Goal: Navigation & Orientation: Understand site structure

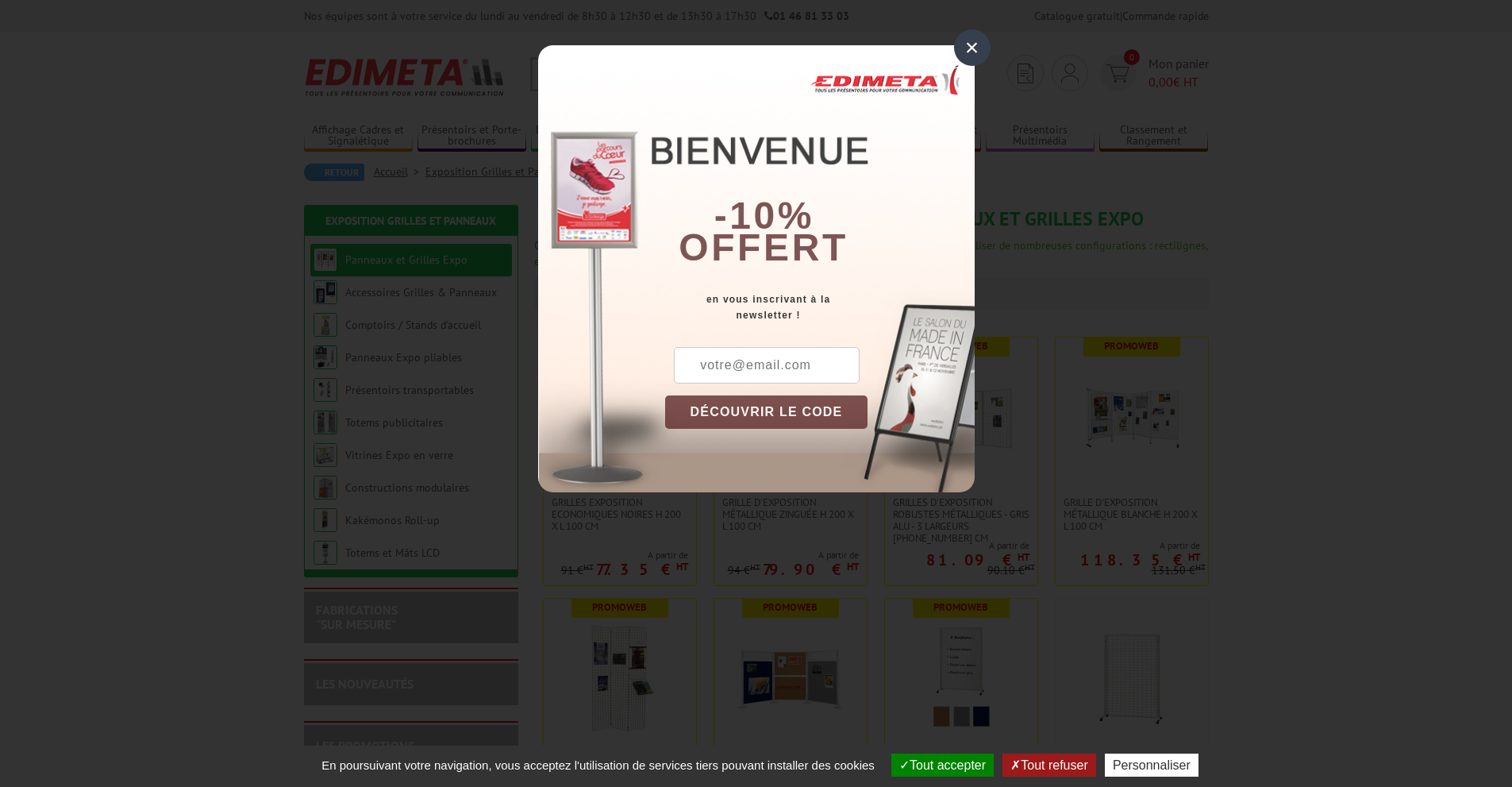
click at [971, 41] on div "×" at bounding box center [972, 48] width 37 height 37
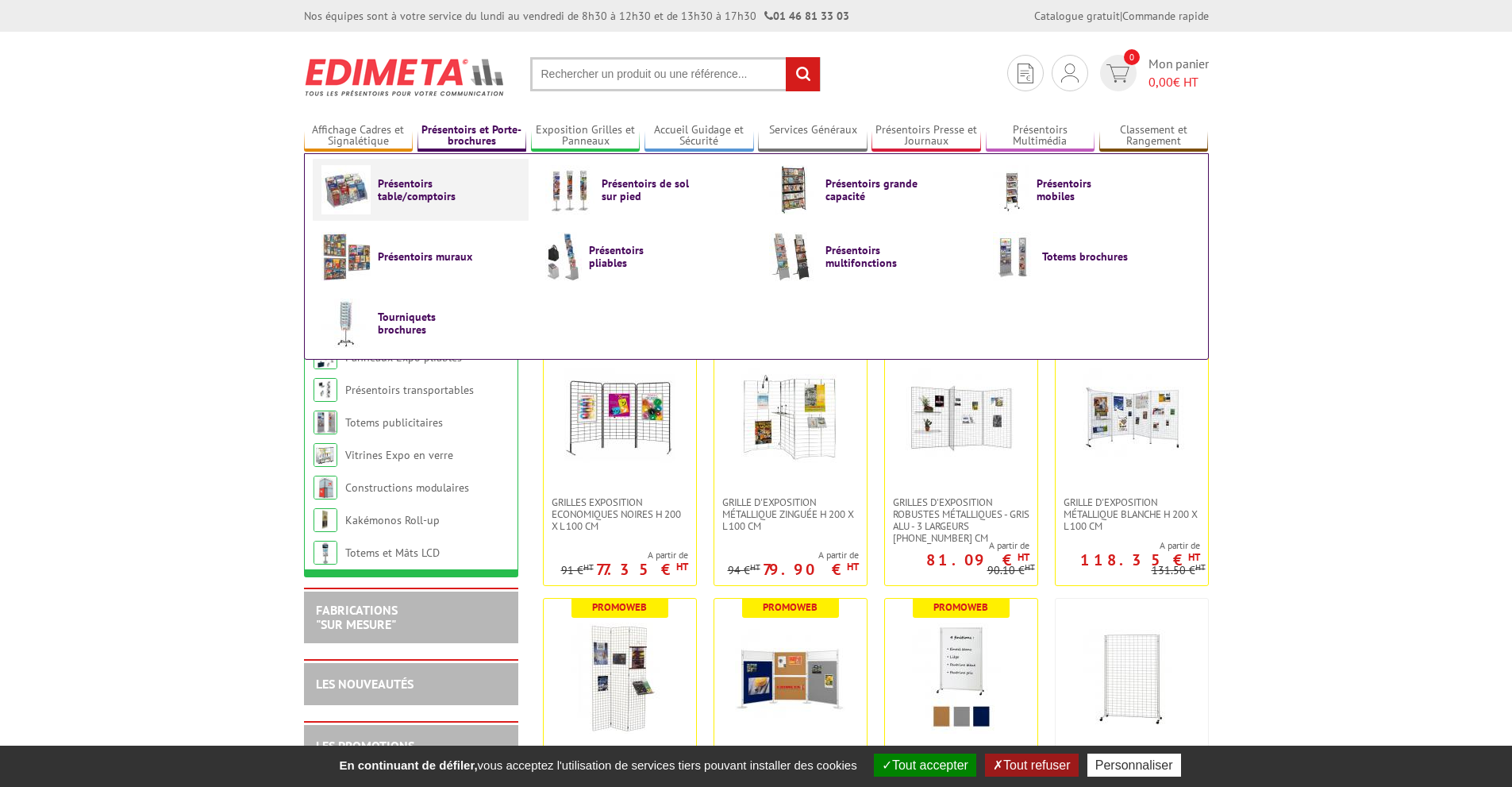
click at [394, 190] on span "Présentoirs table/comptoirs" at bounding box center [425, 189] width 95 height 25
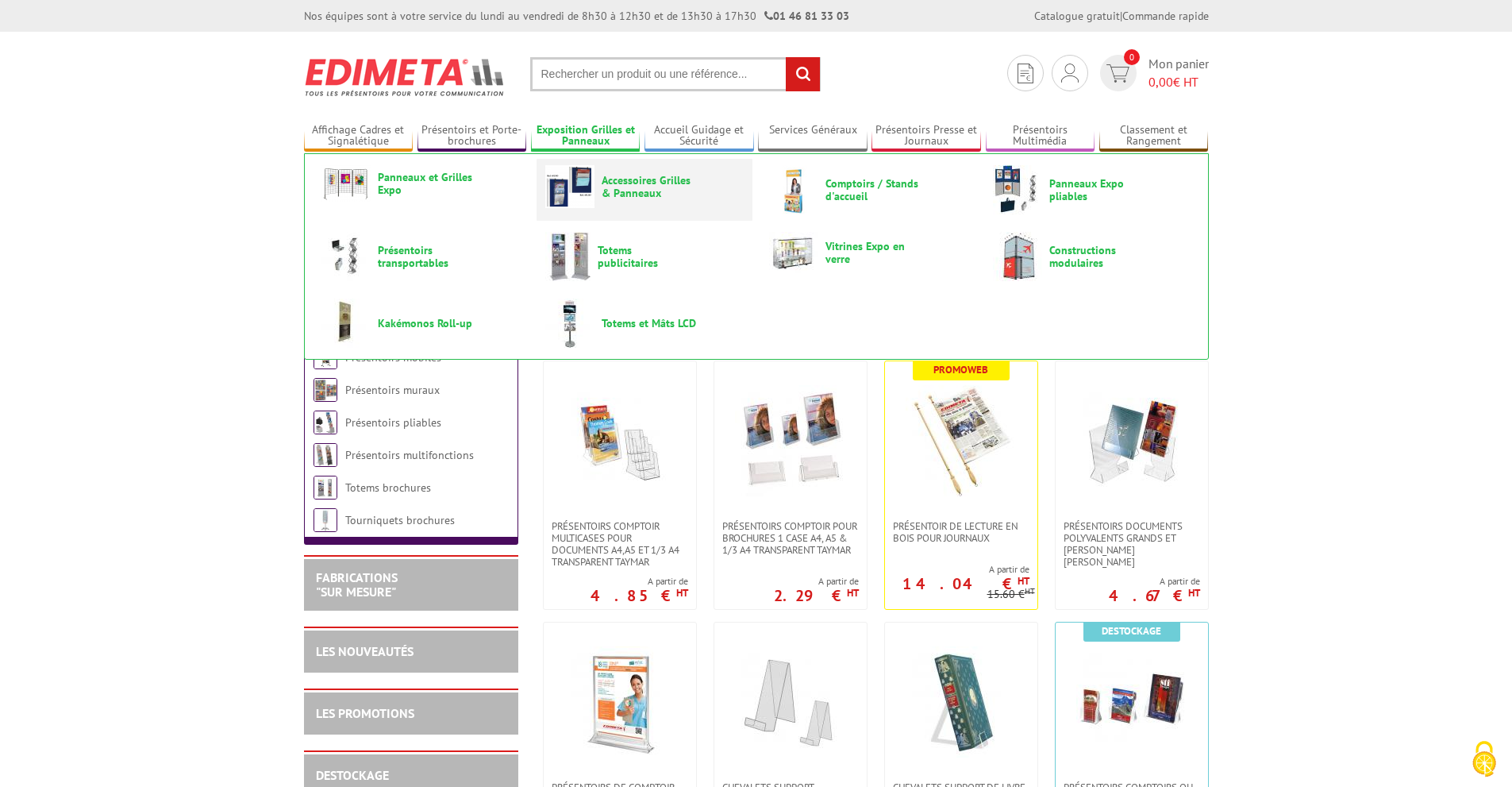
click at [607, 198] on span "Accessoires Grilles & Panneaux" at bounding box center [649, 186] width 95 height 25
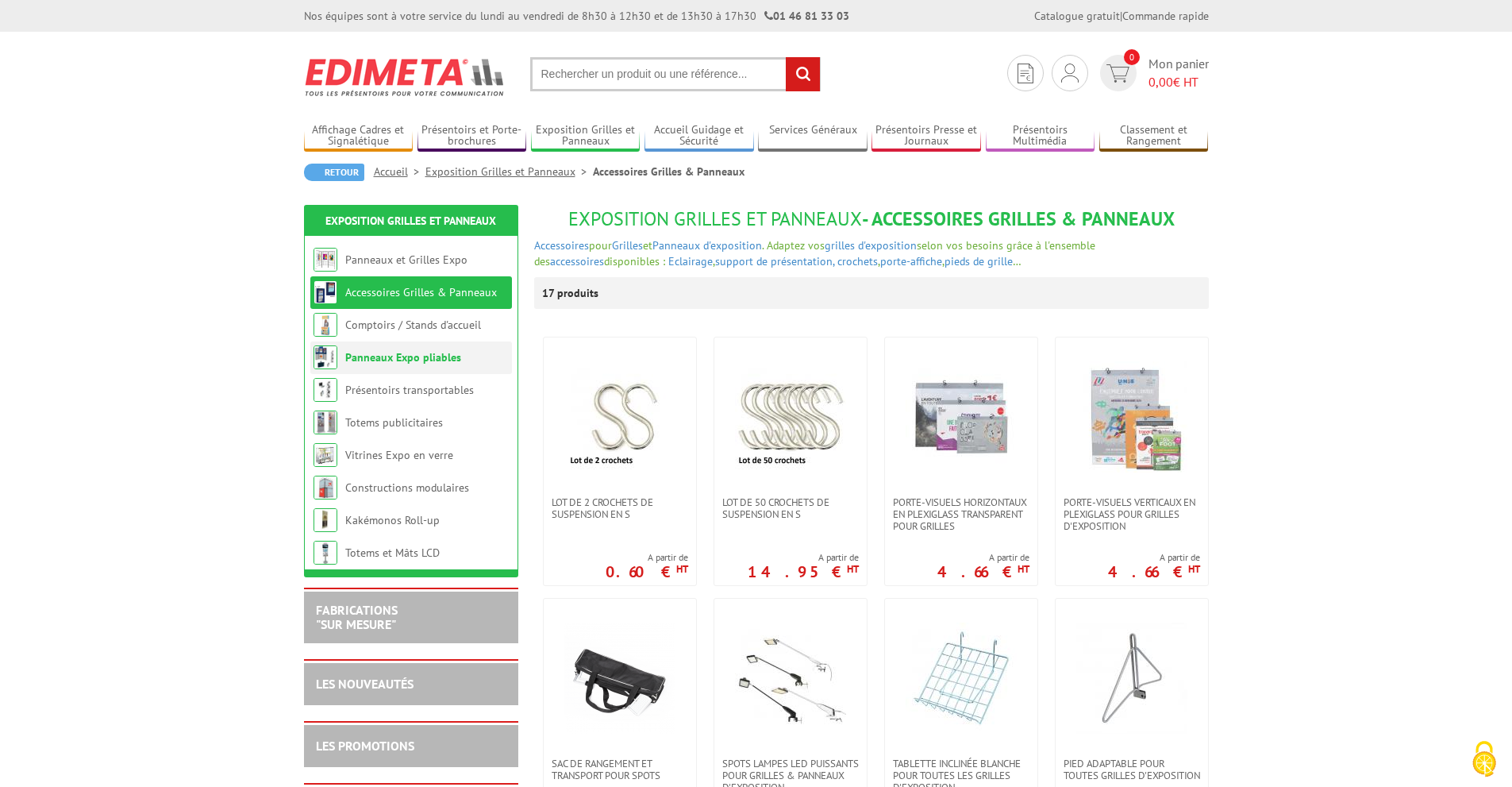
click at [419, 351] on link "Panneaux Expo pliables" at bounding box center [403, 358] width 116 height 14
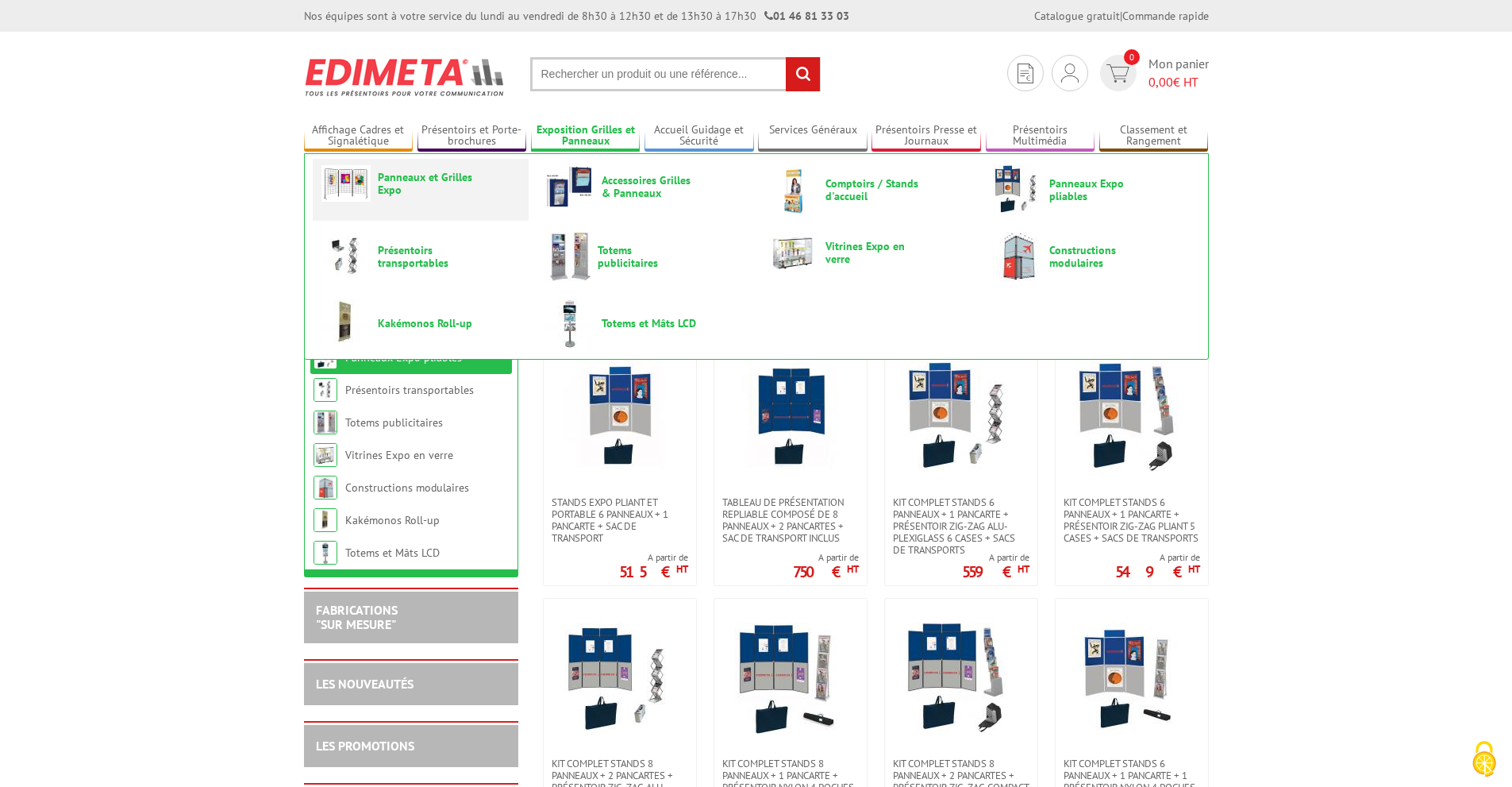
click at [380, 190] on span "Panneaux et Grilles Expo" at bounding box center [425, 183] width 95 height 25
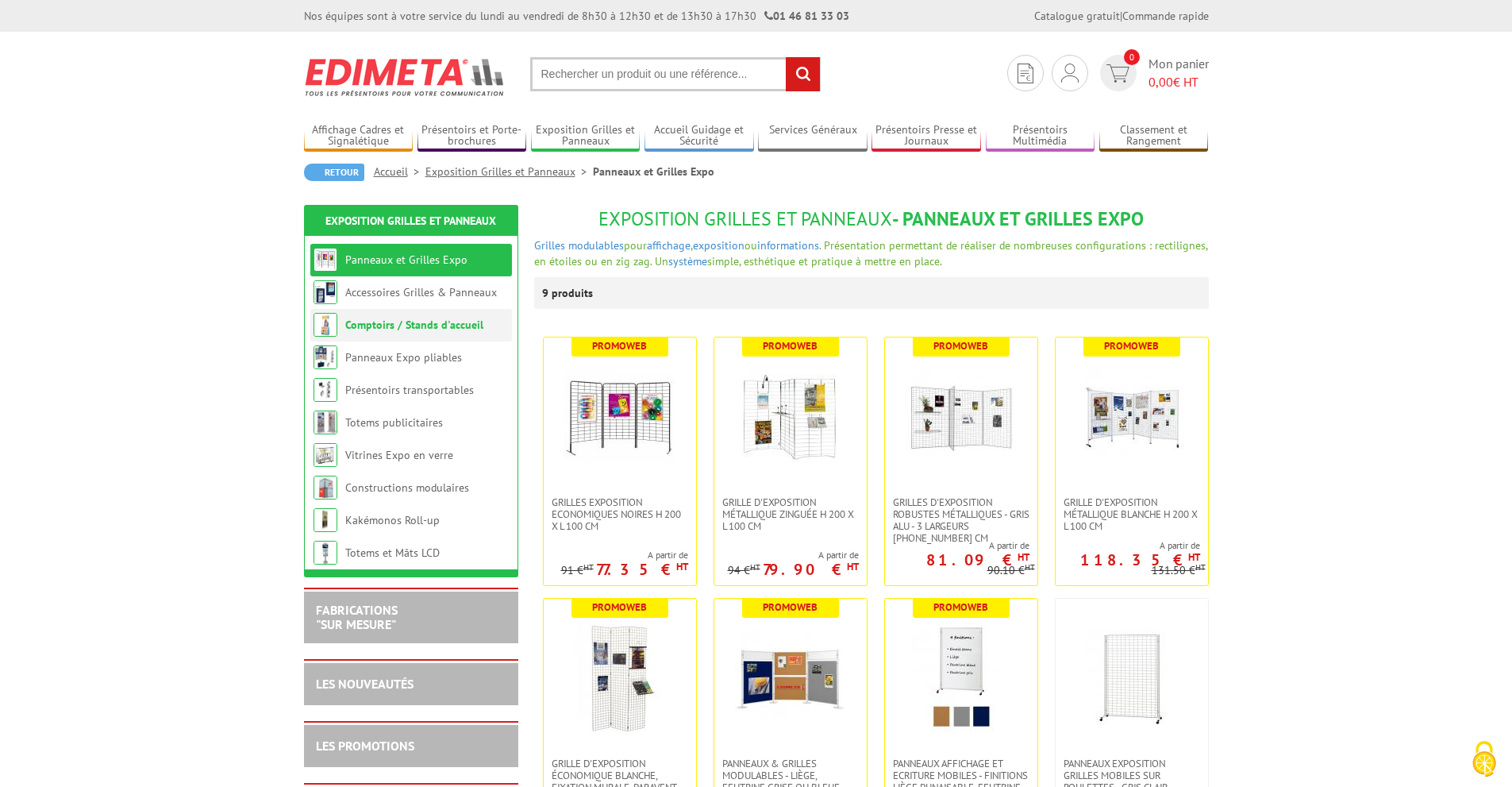
click at [419, 326] on link "Comptoirs / Stands d'accueil" at bounding box center [414, 324] width 138 height 14
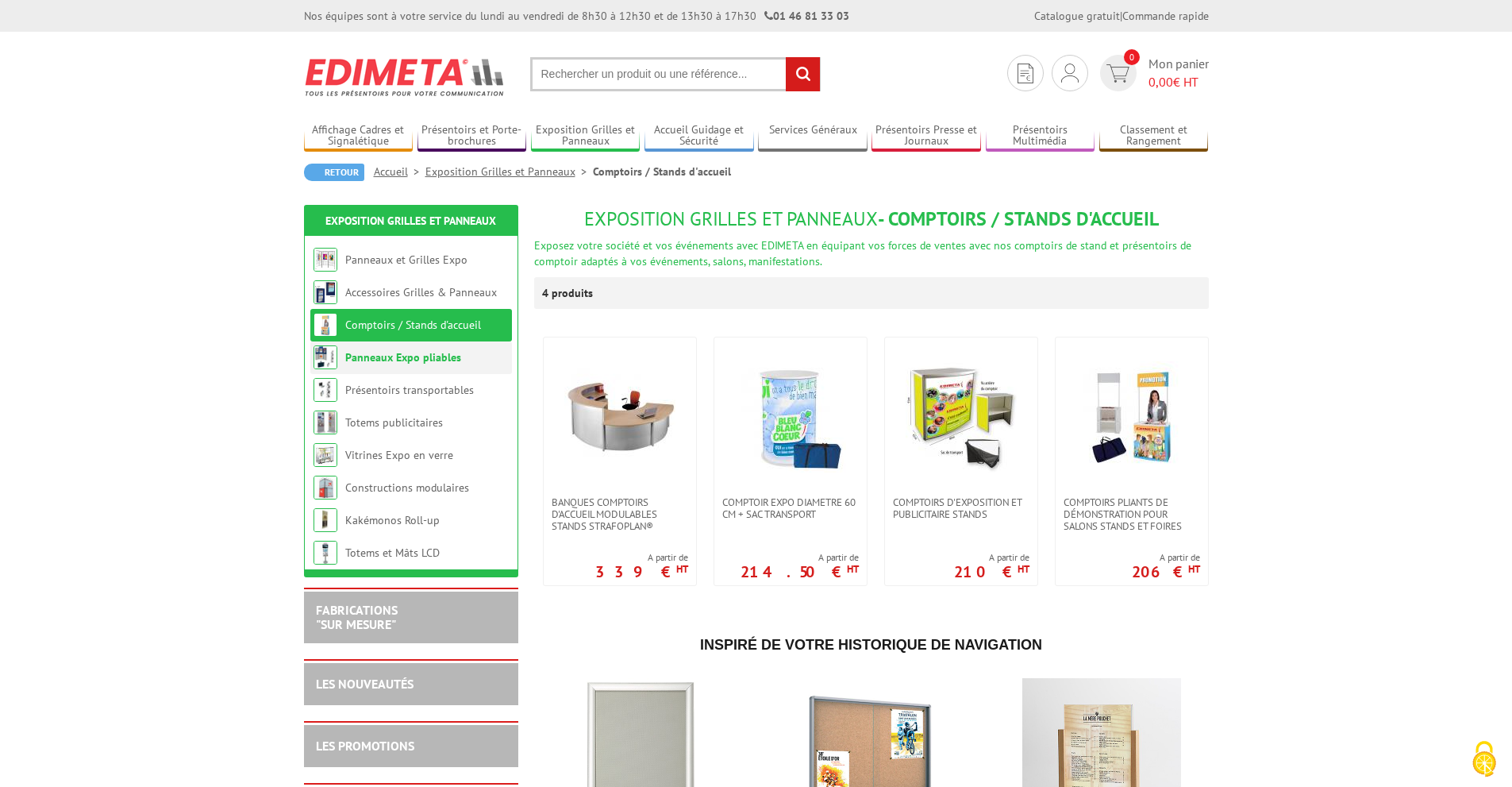
click at [412, 347] on li "Panneaux Expo pliables" at bounding box center [411, 358] width 201 height 32
click at [413, 358] on link "Panneaux Expo pliables" at bounding box center [403, 358] width 116 height 14
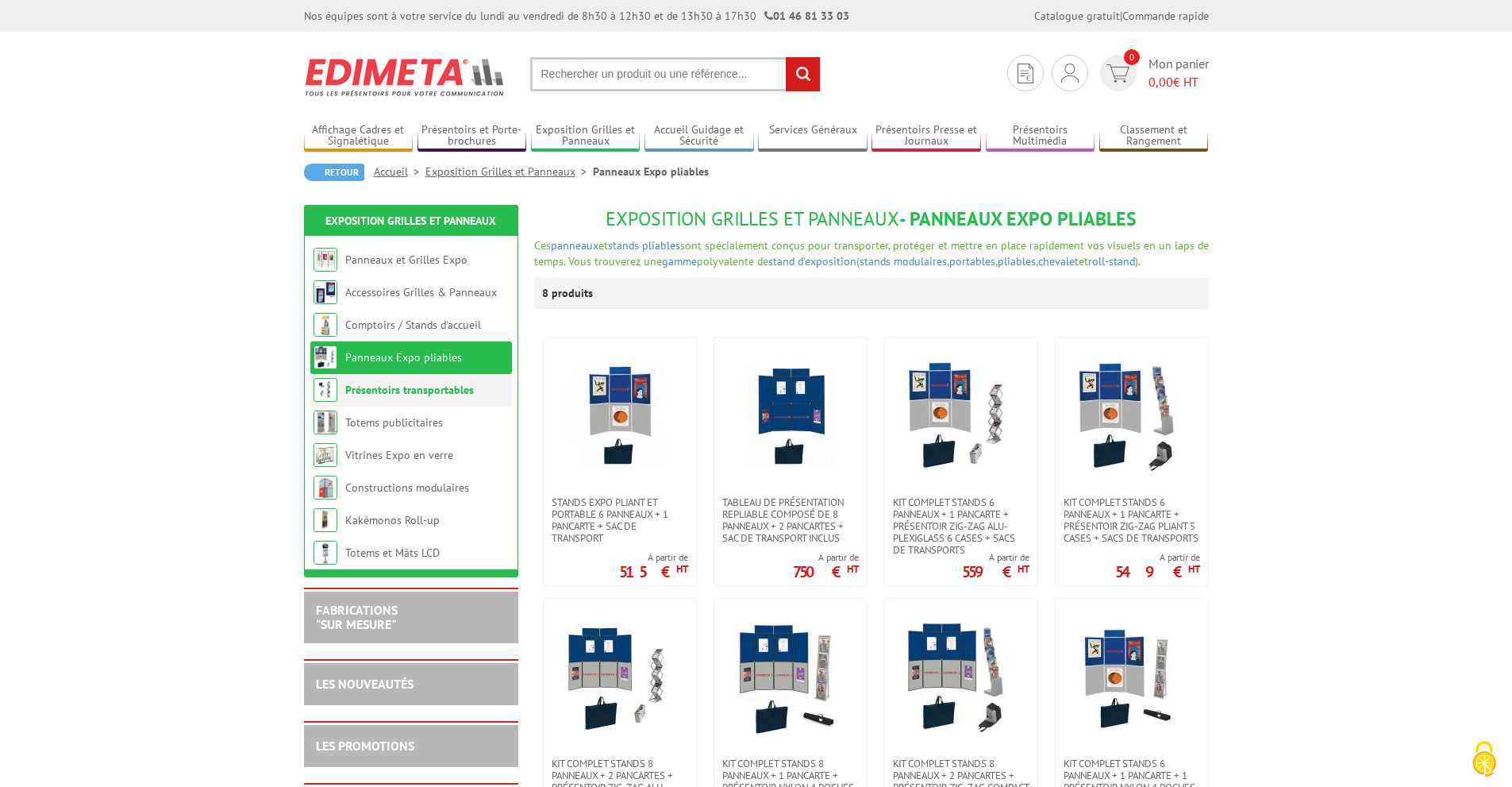
click at [394, 389] on link "Présentoirs transportables" at bounding box center [409, 390] width 129 height 14
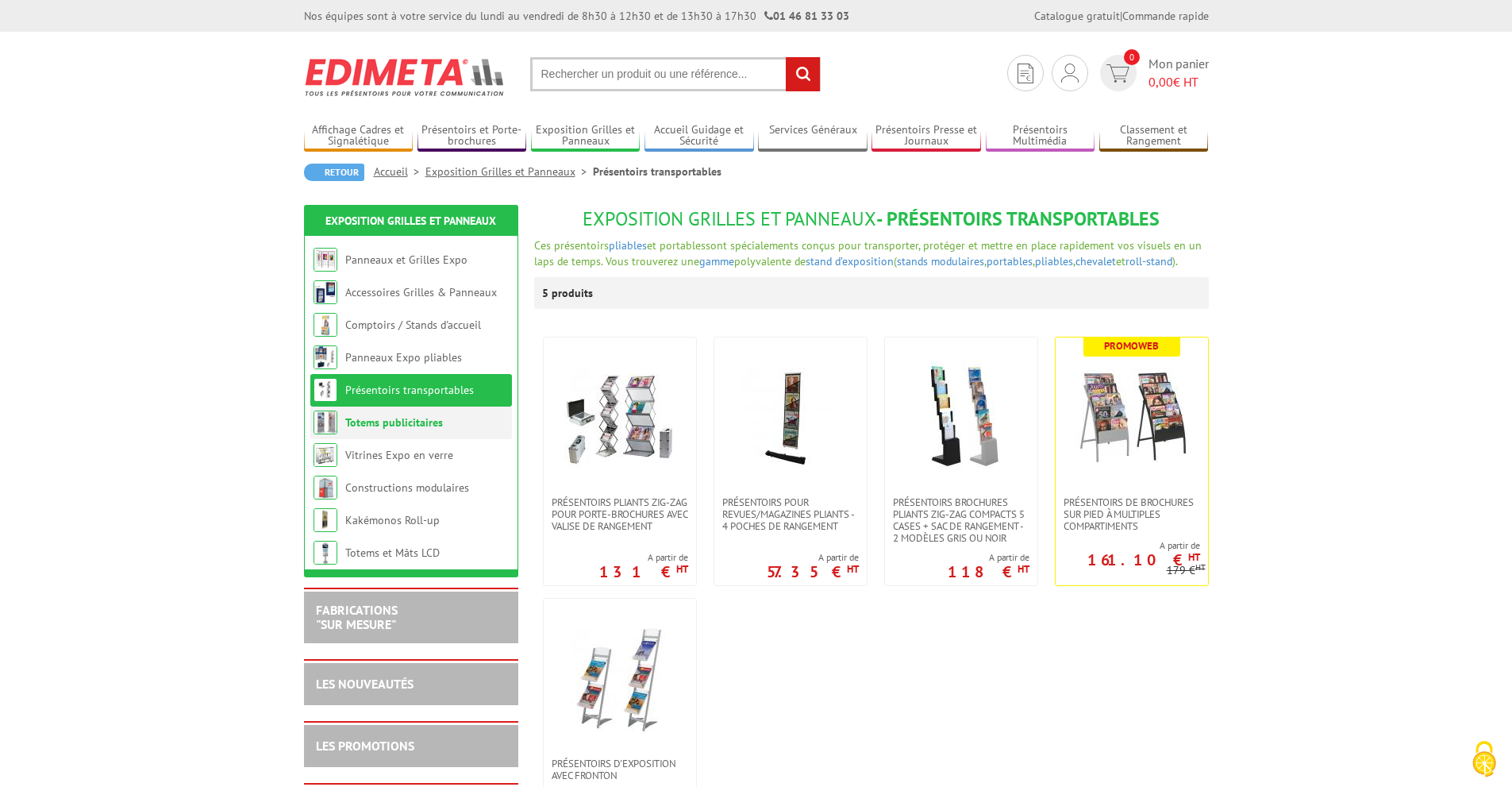
click at [379, 422] on link "Totems publicitaires" at bounding box center [393, 422] width 97 height 14
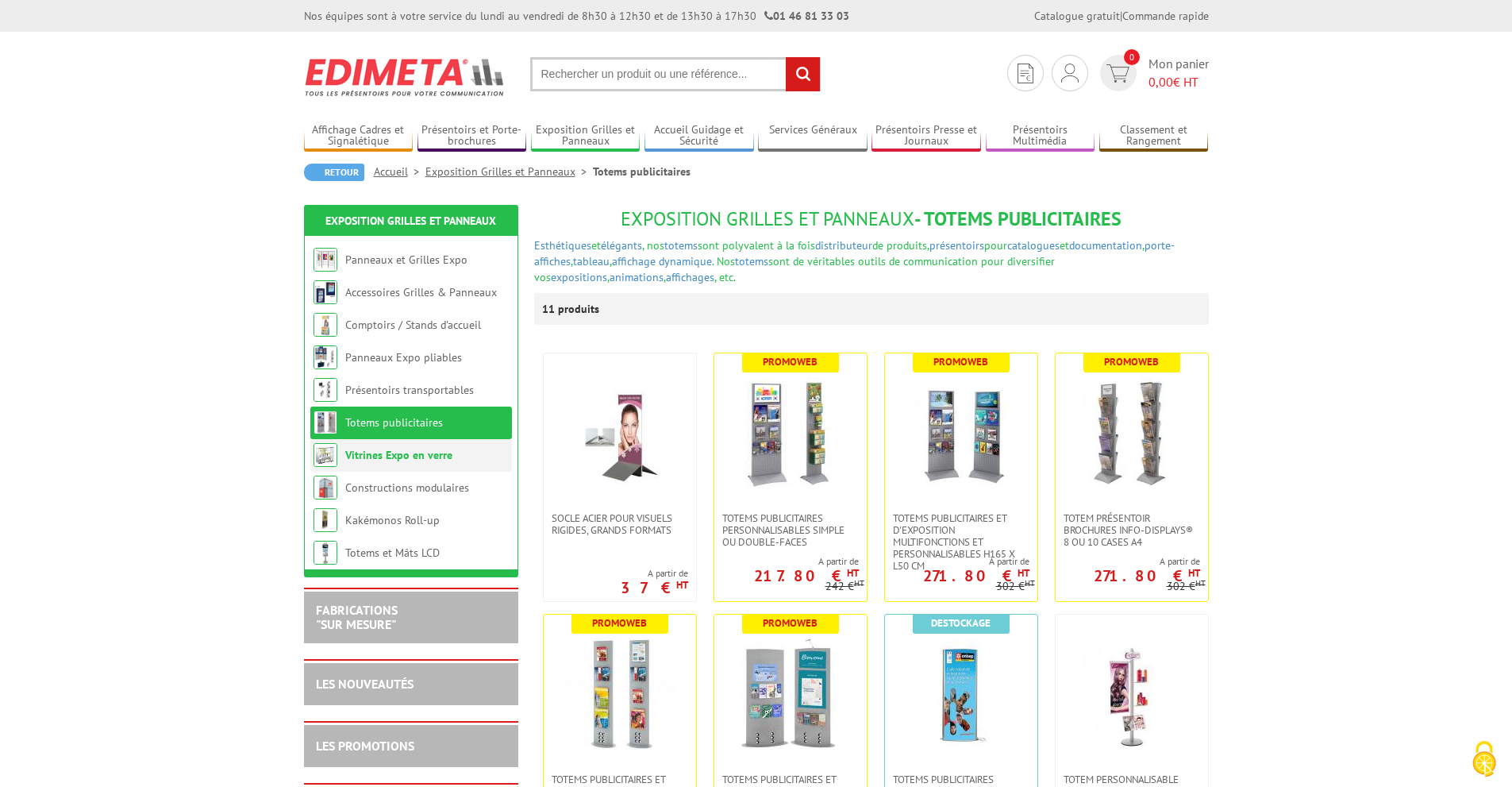
click at [366, 460] on link "Vitrines Expo en verre" at bounding box center [399, 455] width 107 height 14
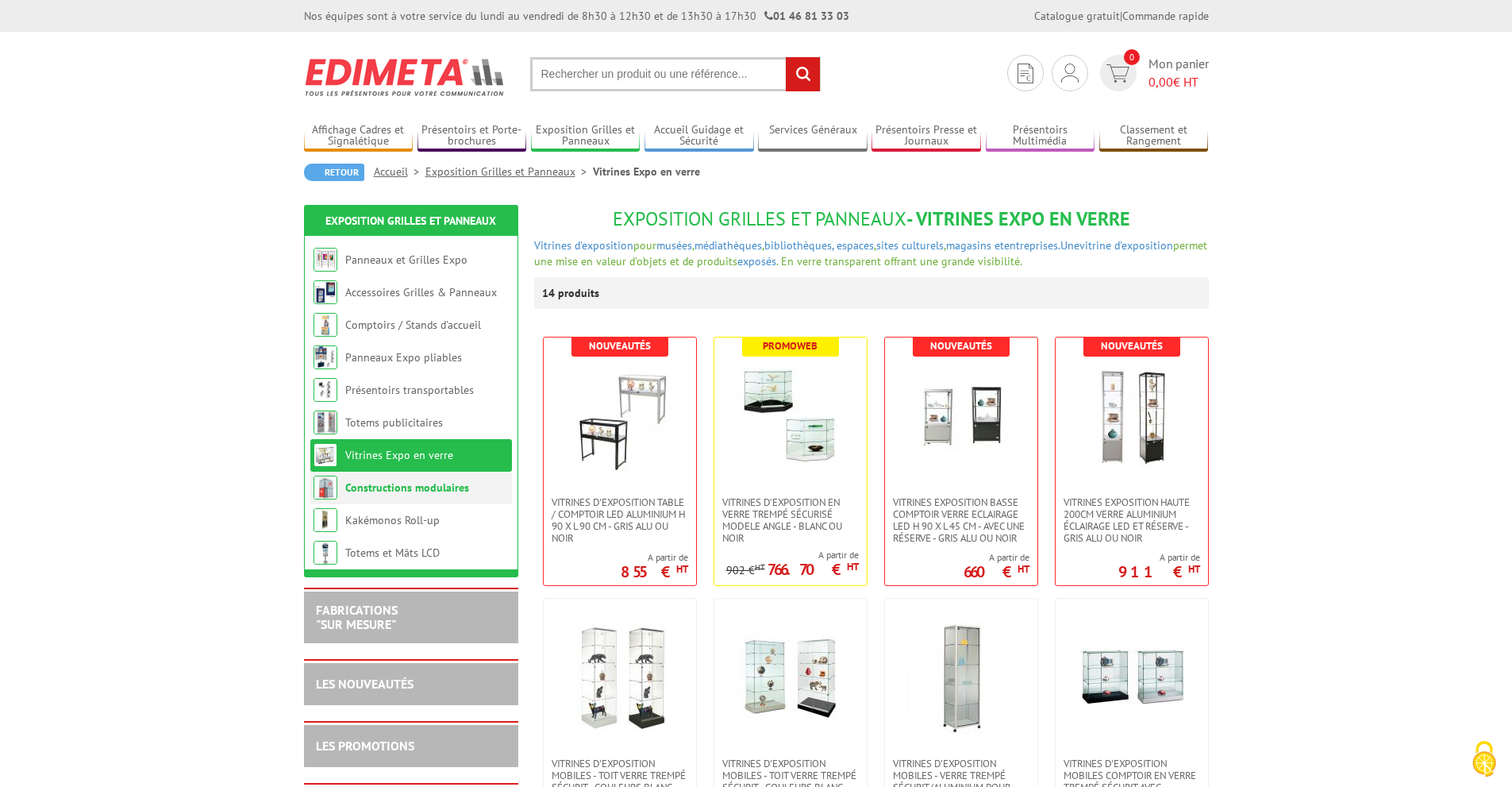
click at [361, 485] on link "Constructions modulaires" at bounding box center [406, 487] width 124 height 14
